Goal: Transaction & Acquisition: Purchase product/service

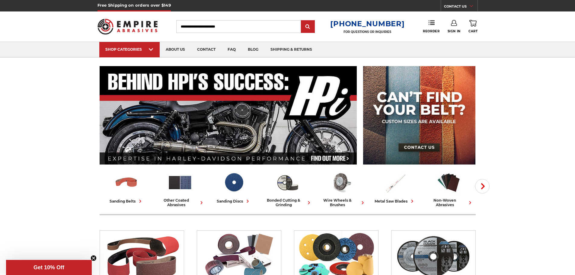
type input "**********"
click at [456, 25] on icon at bounding box center [454, 23] width 6 height 6
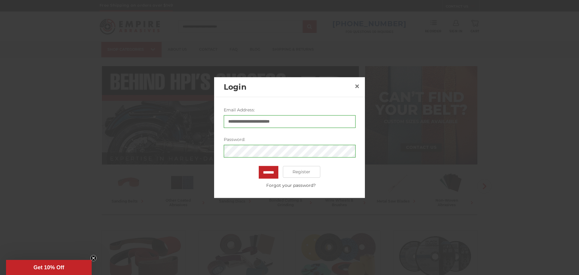
click at [266, 180] on div "******* Register Forgot your password?" at bounding box center [290, 177] width 132 height 23
click at [264, 174] on input "*******" at bounding box center [269, 172] width 20 height 13
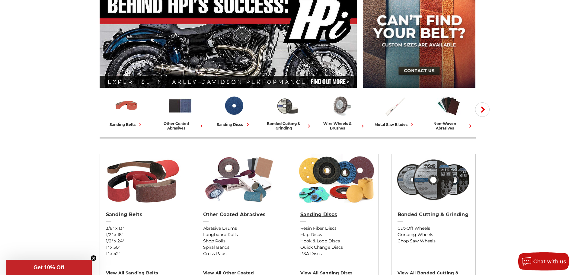
scroll to position [98, 0]
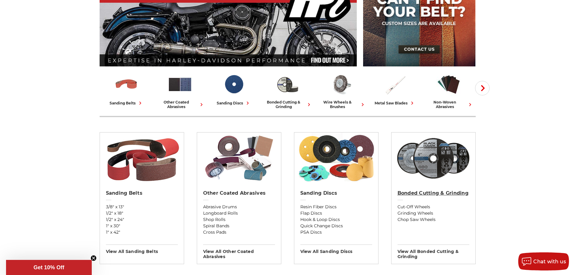
click at [420, 194] on h2 "Bonded Cutting & Grinding" at bounding box center [433, 193] width 72 height 6
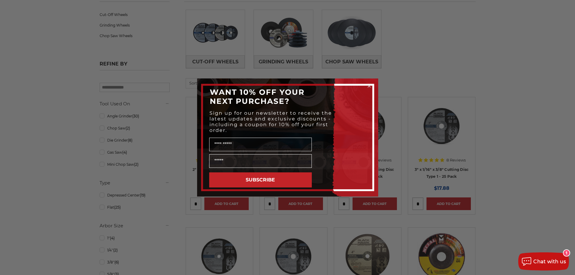
click at [368, 86] on circle "Close dialog" at bounding box center [369, 86] width 6 height 6
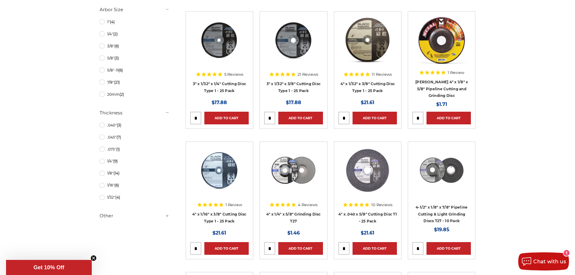
scroll to position [272, 0]
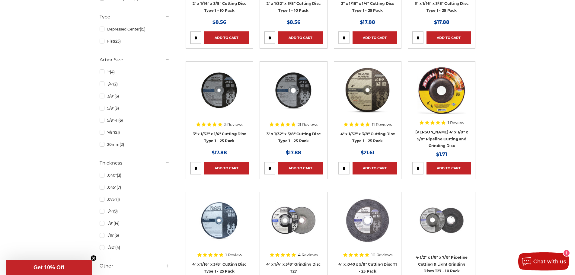
click at [101, 238] on link "1/16" (6)" at bounding box center [135, 235] width 70 height 11
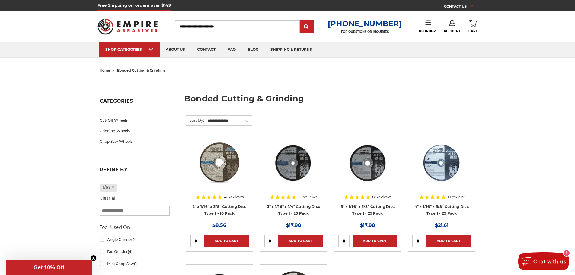
click at [451, 29] on span "Account" at bounding box center [452, 31] width 17 height 4
click at [430, 22] on icon at bounding box center [428, 23] width 6 height 6
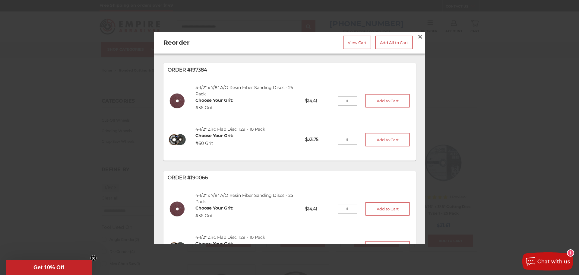
click at [338, 99] on input "tel" at bounding box center [348, 101] width 20 height 10
click at [376, 101] on button "Add to Cart" at bounding box center [388, 100] width 44 height 13
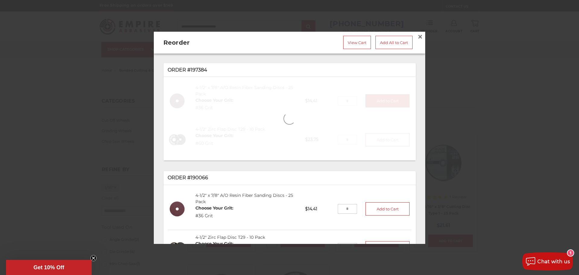
type input "*"
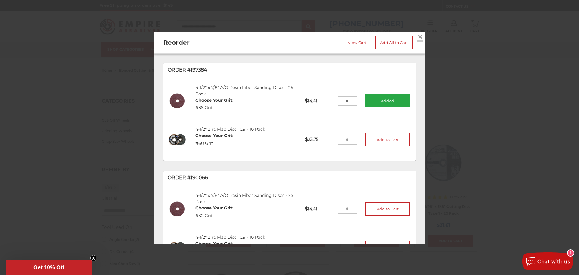
click at [418, 35] on span "×" at bounding box center [420, 36] width 5 height 12
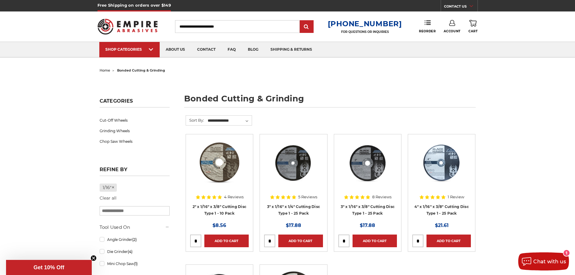
click at [475, 24] on use at bounding box center [472, 23] width 7 height 7
